Goal: Information Seeking & Learning: Understand process/instructions

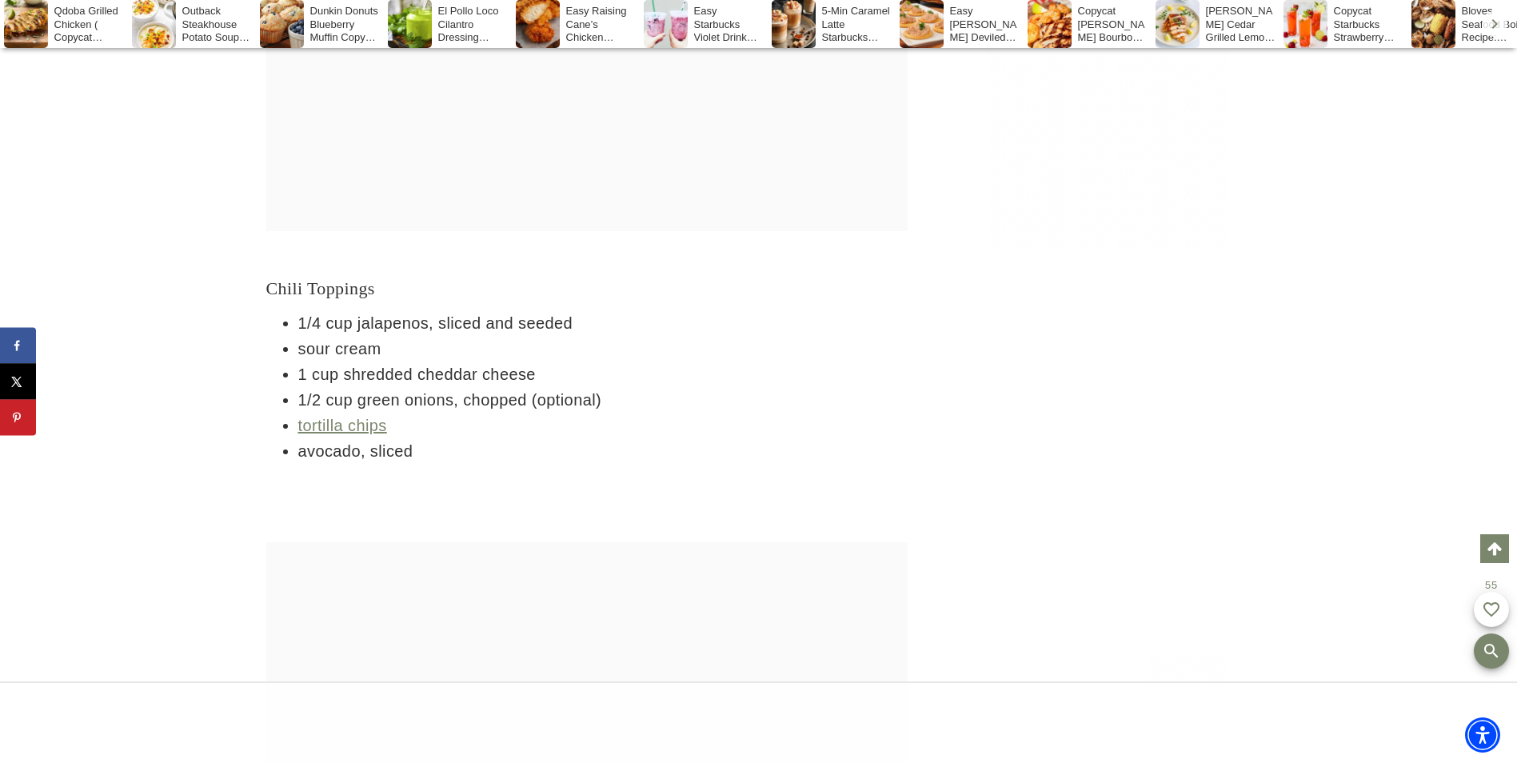
scroll to position [3668, 0]
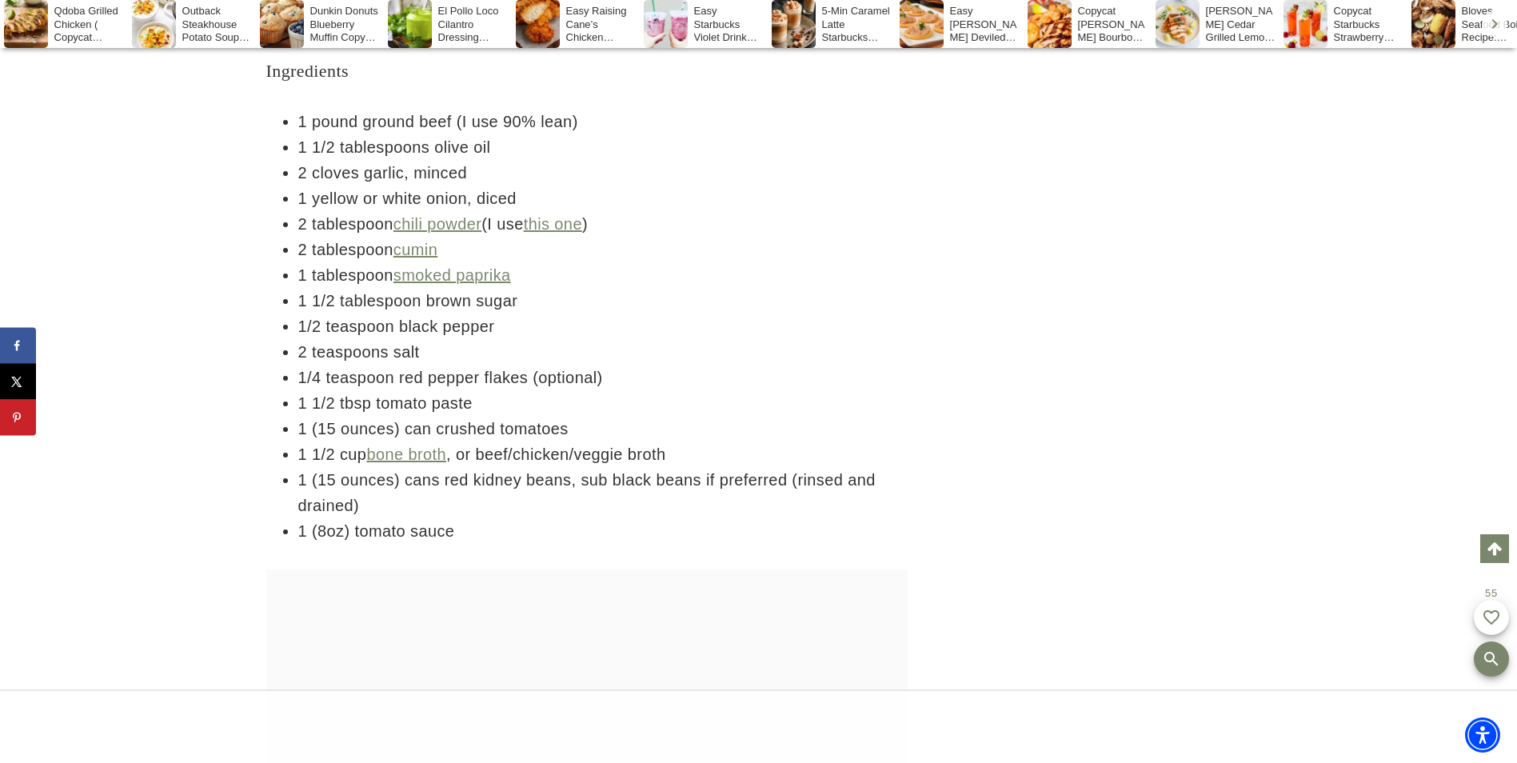
scroll to position [2891, 0]
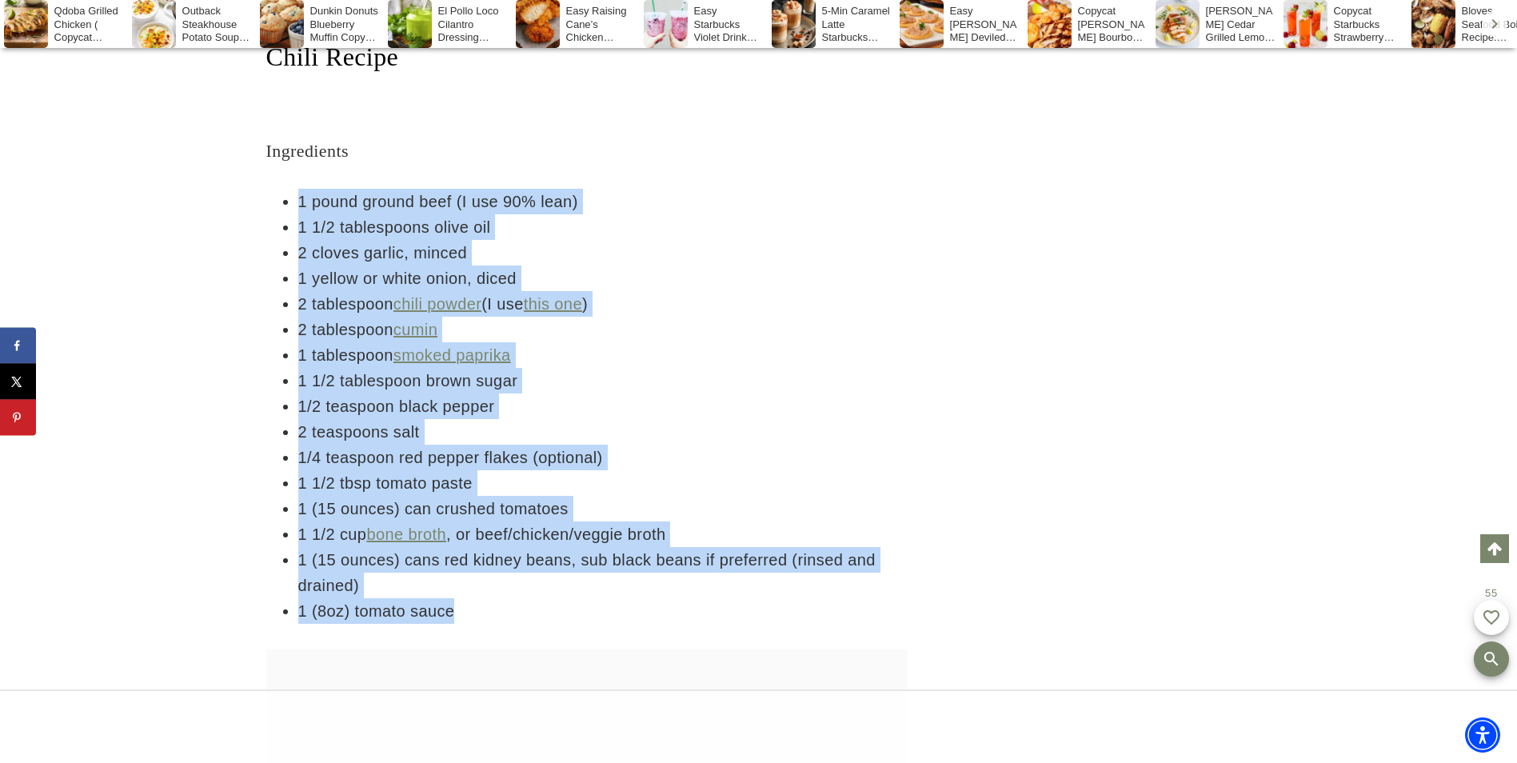
drag, startPoint x: 298, startPoint y: 202, endPoint x: 463, endPoint y: 603, distance: 433.0
click at [463, 603] on ul "1 pound ground beef (I use 90% lean) 1 1/2 tablespoons olive oil 2 cloves garli…" at bounding box center [586, 406] width 641 height 435
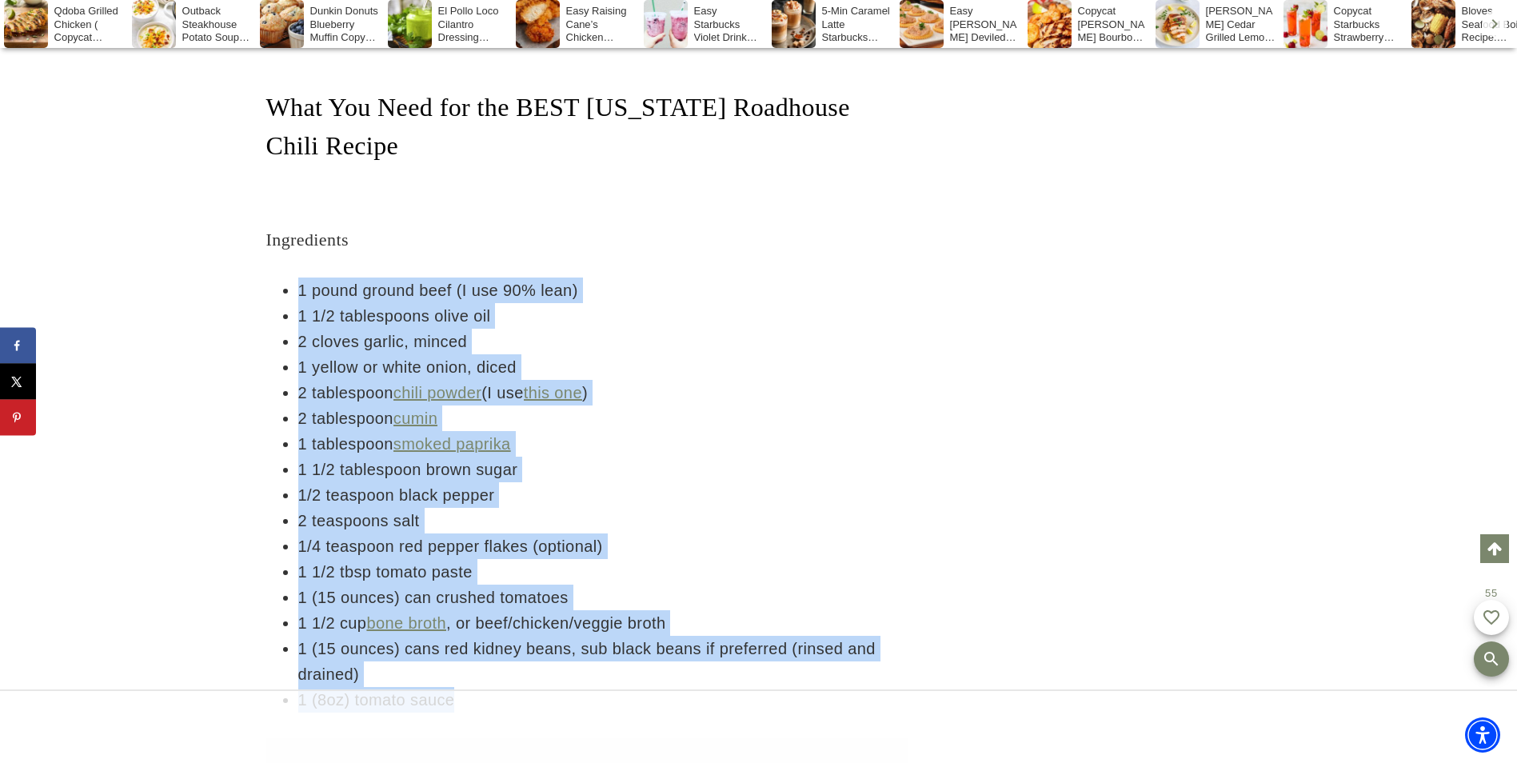
scroll to position [2651, 0]
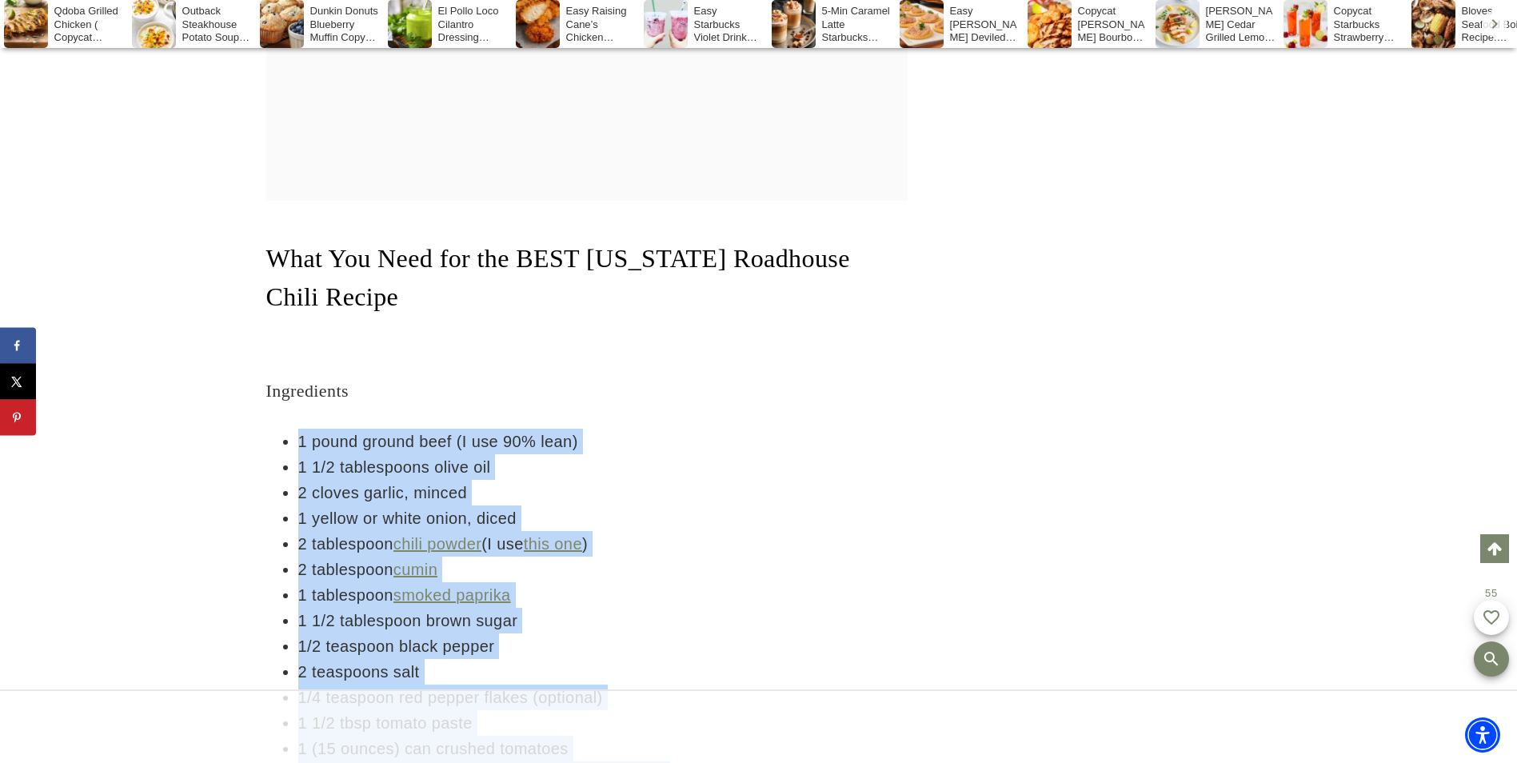
copy ul "1 pound ground beef (I use 90% lean) 1 1/2 tablespoons olive oil 2 cloves garli…"
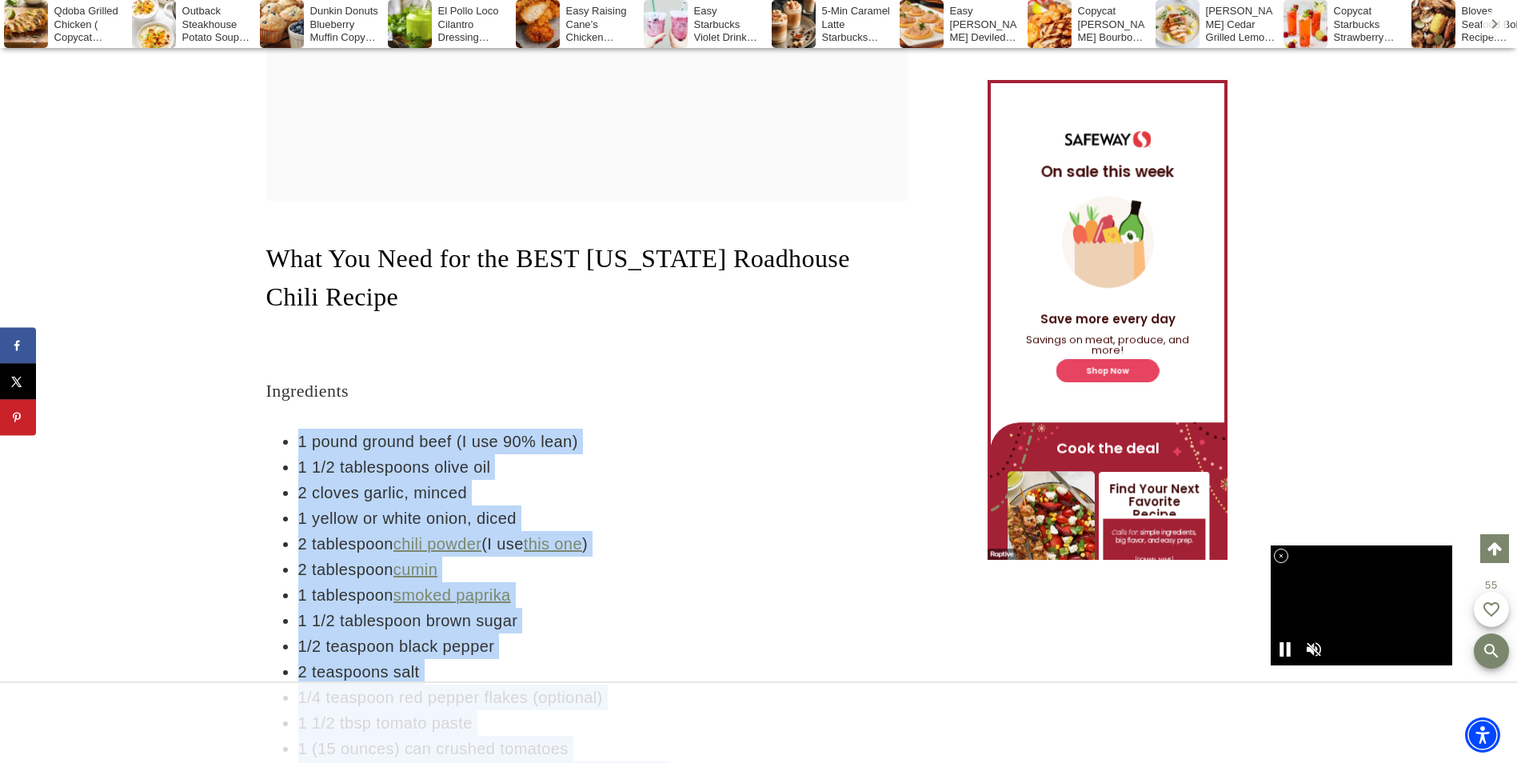
scroll to position [0, 0]
